Goal: Find specific page/section: Find specific page/section

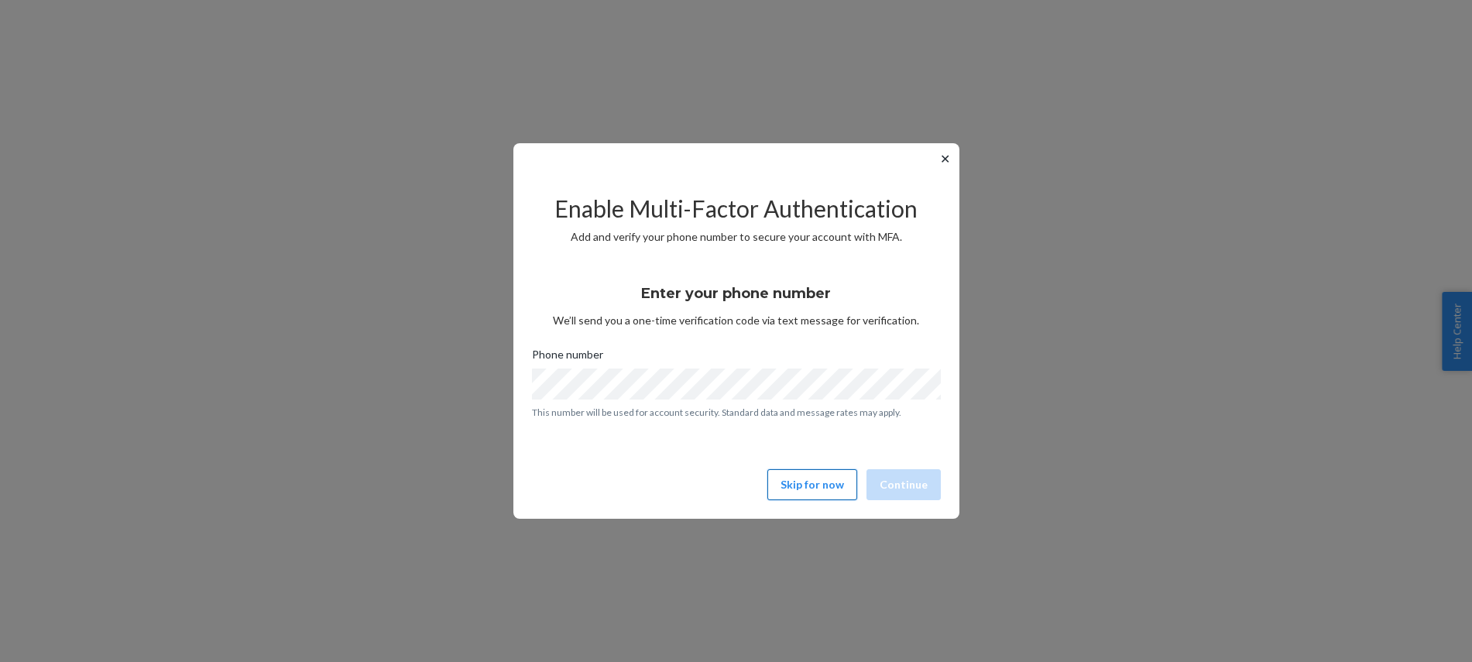
click at [814, 485] on button "Skip for now" at bounding box center [812, 484] width 90 height 31
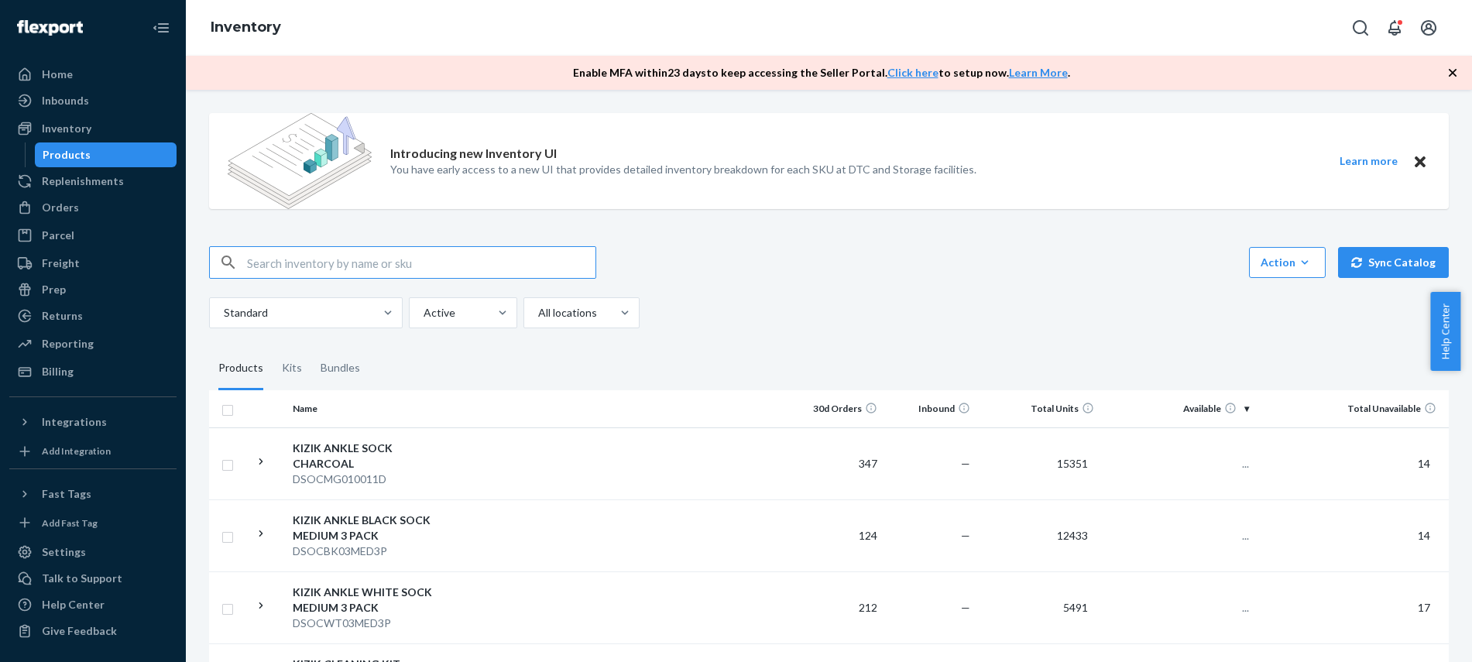
click at [362, 263] on input "text" at bounding box center [421, 262] width 348 height 31
click at [77, 214] on div "Orders" at bounding box center [93, 208] width 164 height 22
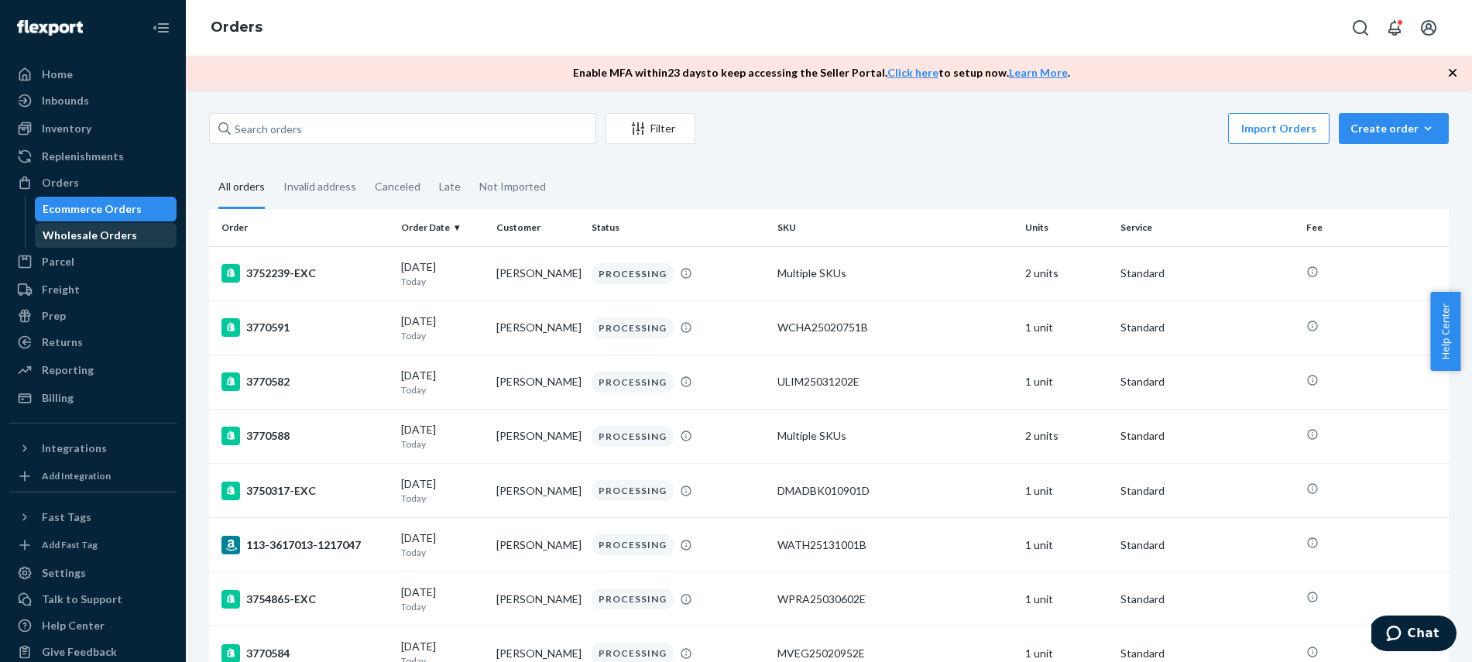
click at [87, 238] on div "Wholesale Orders" at bounding box center [90, 235] width 94 height 15
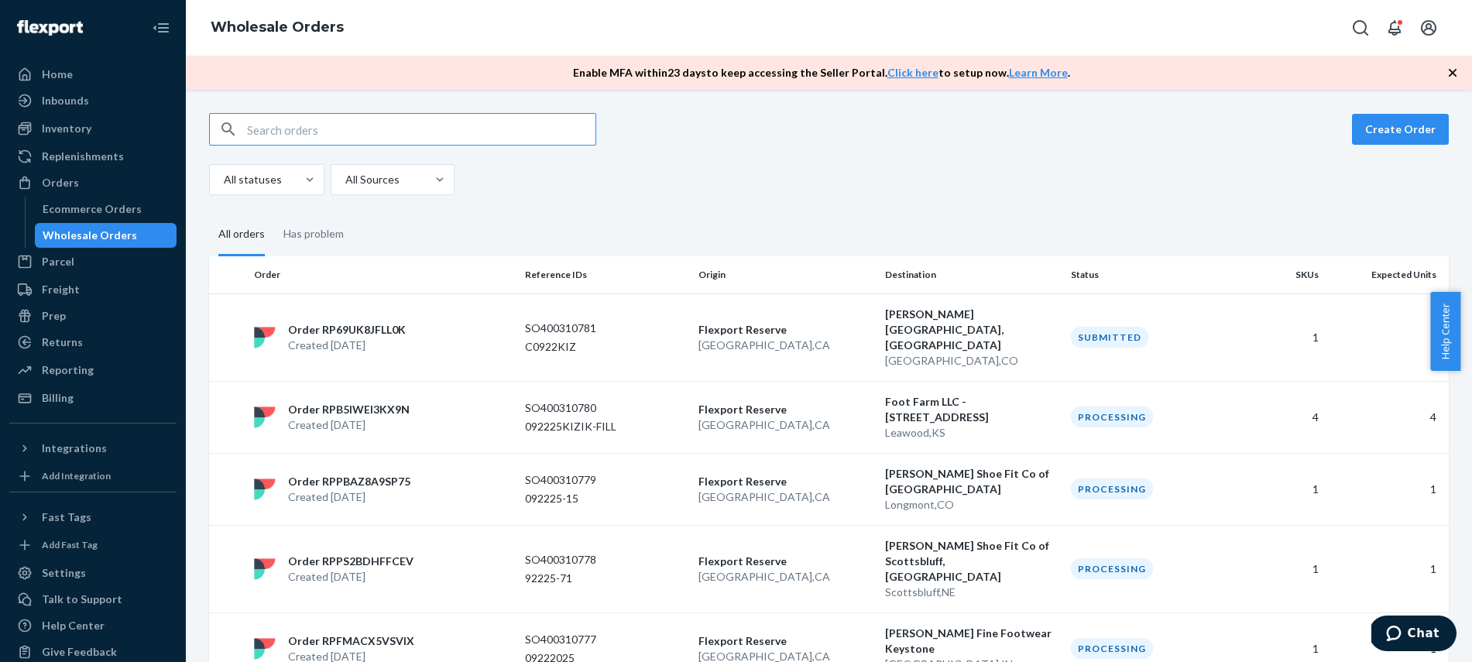
click at [306, 129] on input "text" at bounding box center [421, 129] width 348 height 31
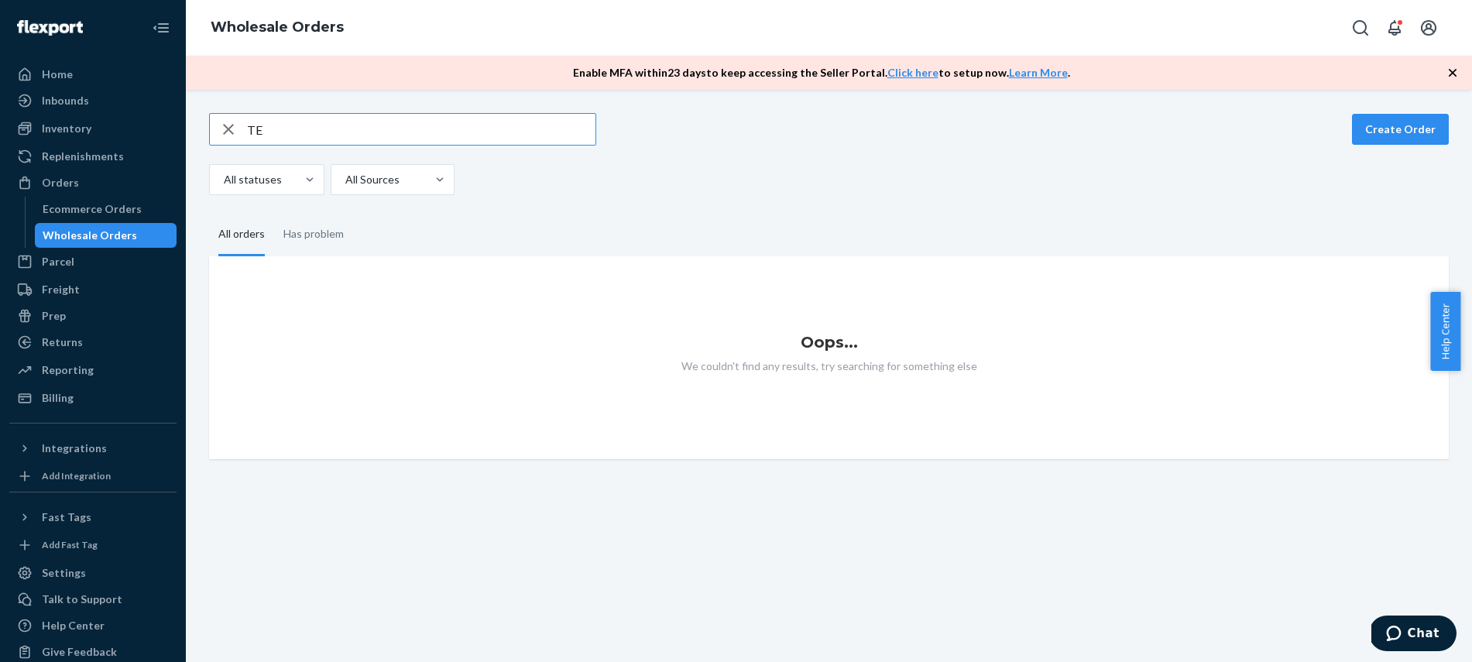
type input "T"
